Goal: Task Accomplishment & Management: Use online tool/utility

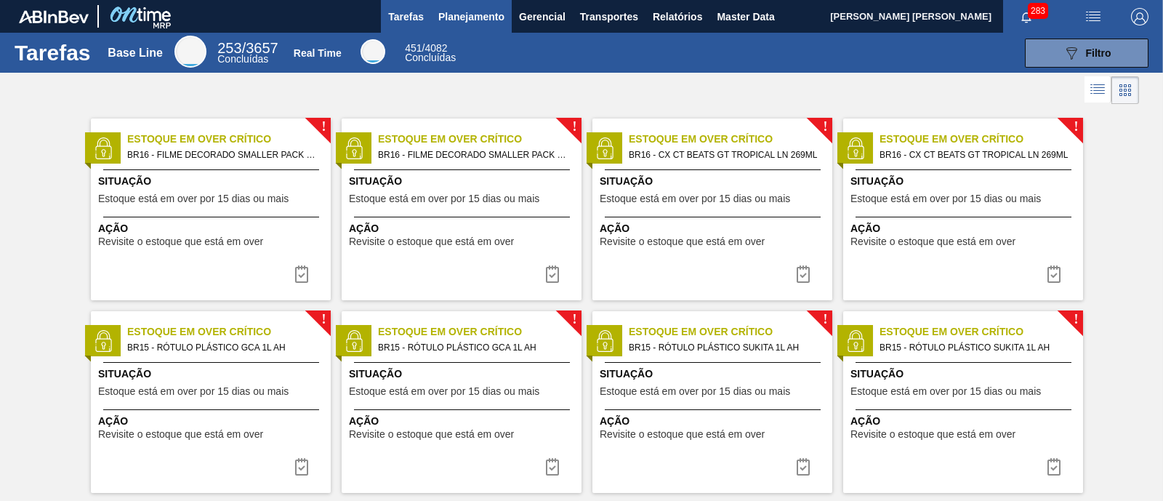
click at [469, 12] on span "Planejamento" at bounding box center [471, 16] width 66 height 17
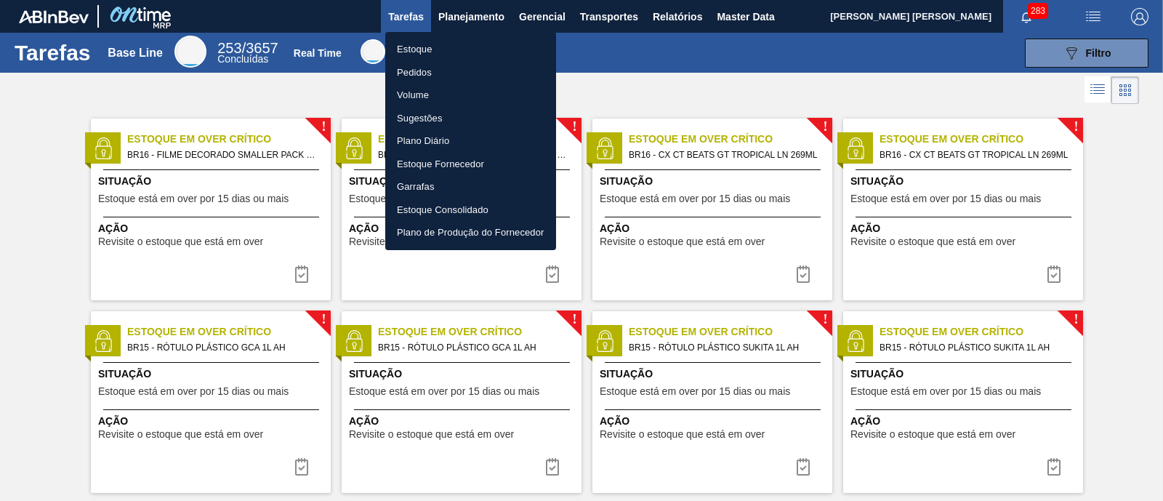
click at [447, 47] on li "Estoque" at bounding box center [470, 49] width 171 height 23
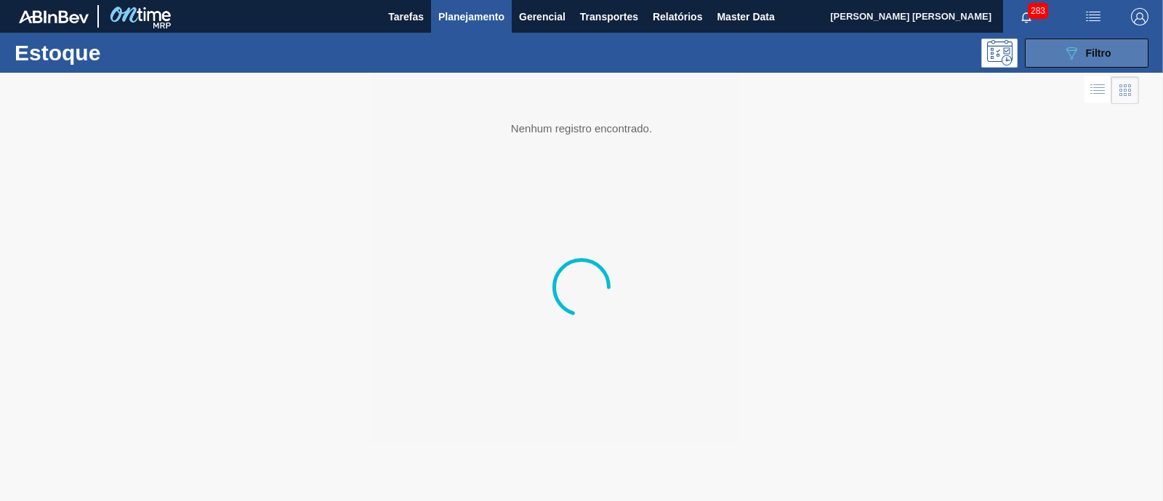
click at [1129, 56] on button "089F7B8B-B2A5-4AFE-B5C0-19BA573D28AC Filtro" at bounding box center [1087, 53] width 124 height 29
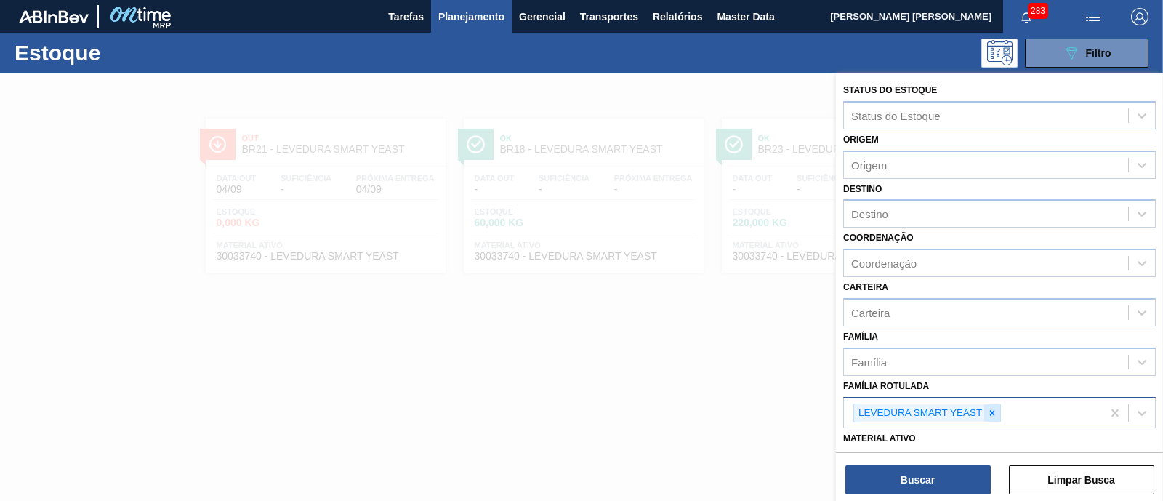
click at [996, 408] on icon at bounding box center [992, 413] width 10 height 10
click at [996, 406] on div "Família Rotulada" at bounding box center [986, 411] width 284 height 21
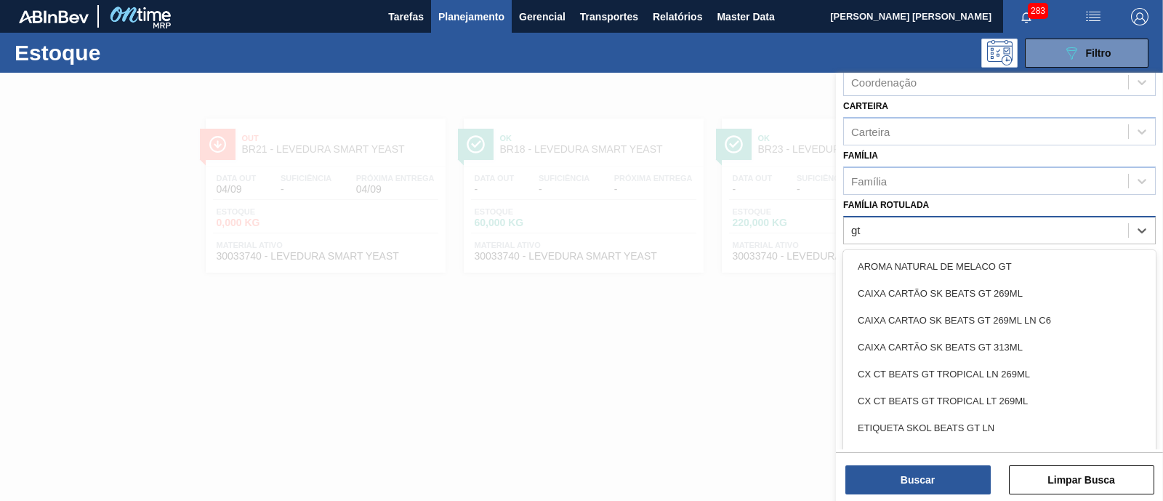
type Rotulada "gt"
